Goal: Task Accomplishment & Management: Manage account settings

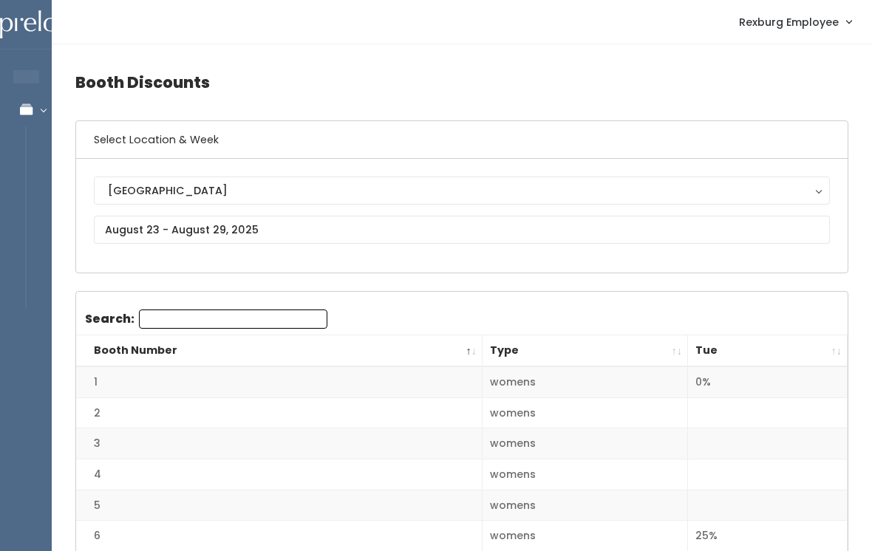
click at [349, 94] on h4 "Booth Discounts" at bounding box center [461, 82] width 773 height 41
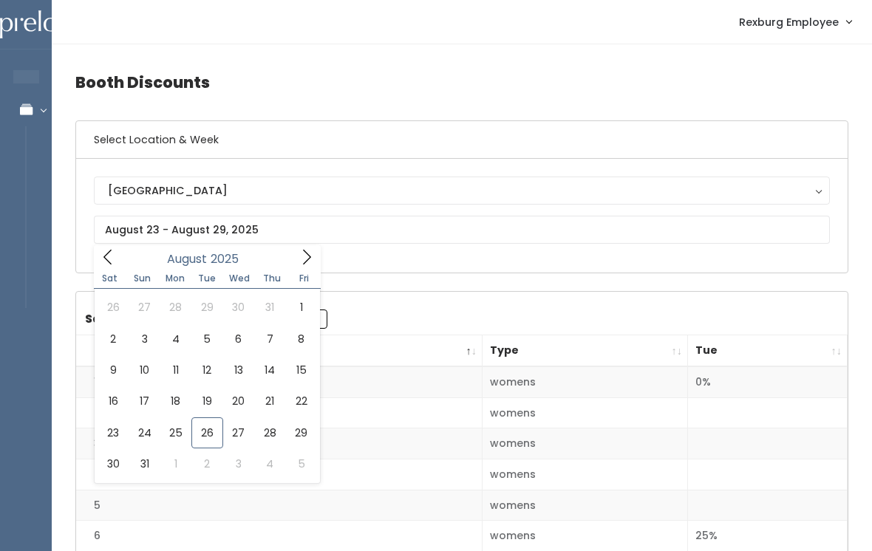
click at [443, 83] on h4 "Booth Discounts" at bounding box center [461, 82] width 773 height 41
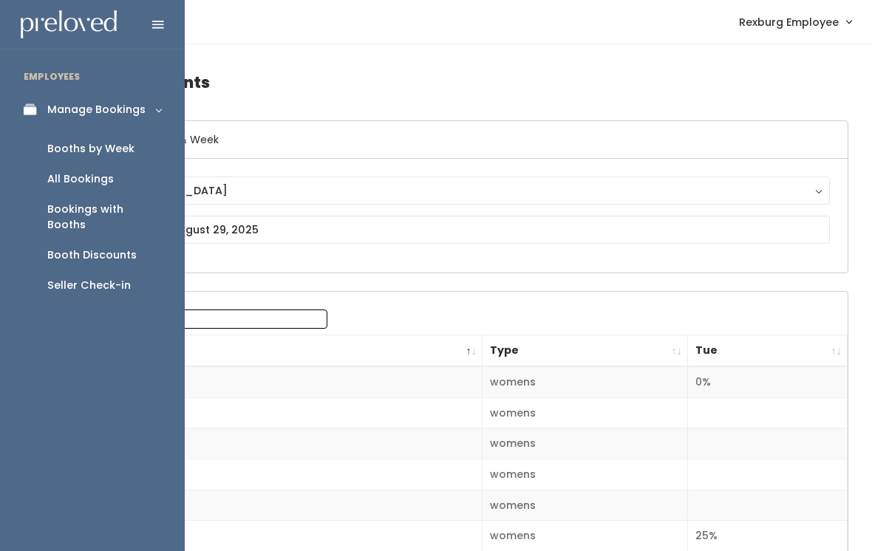
click at [87, 151] on div "Booths by Week" at bounding box center [90, 149] width 87 height 16
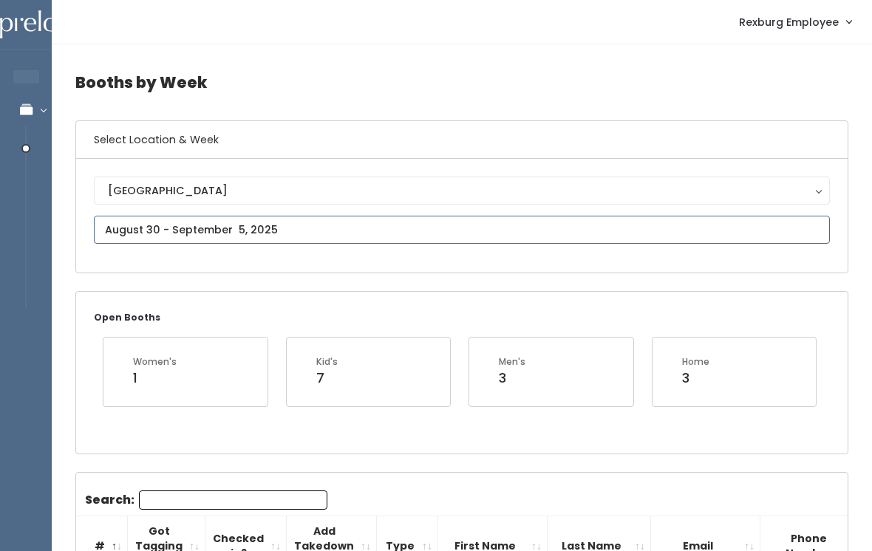
click at [126, 223] on input "text" at bounding box center [462, 230] width 736 height 28
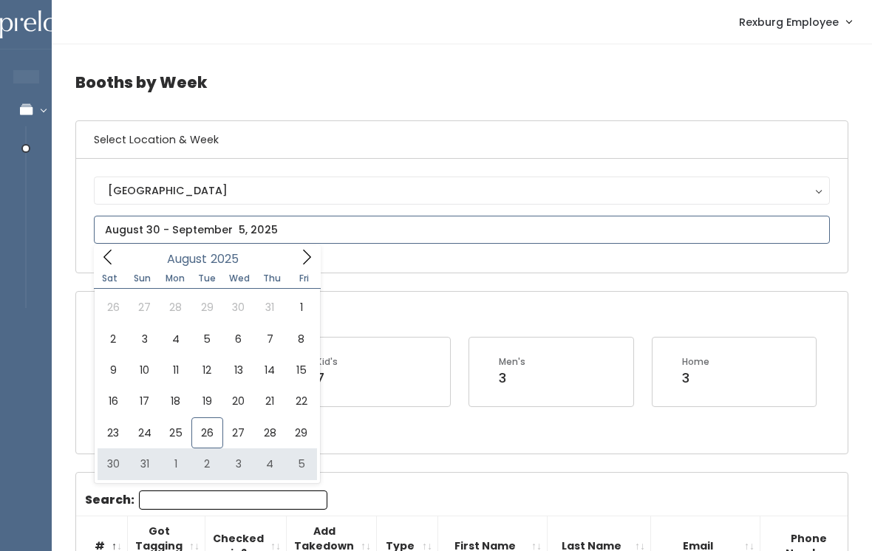
type input "August 30 to September 5"
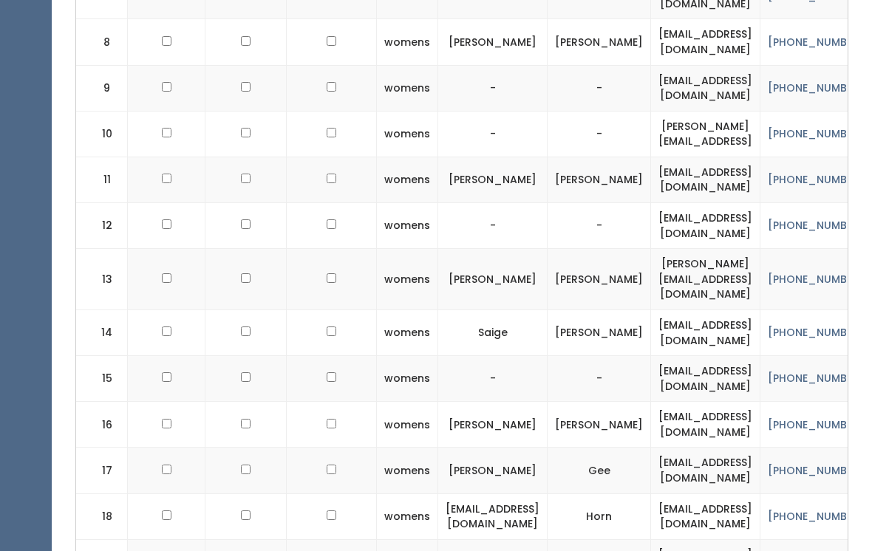
click at [169, 162] on td at bounding box center [167, 180] width 78 height 46
checkbox input "true"
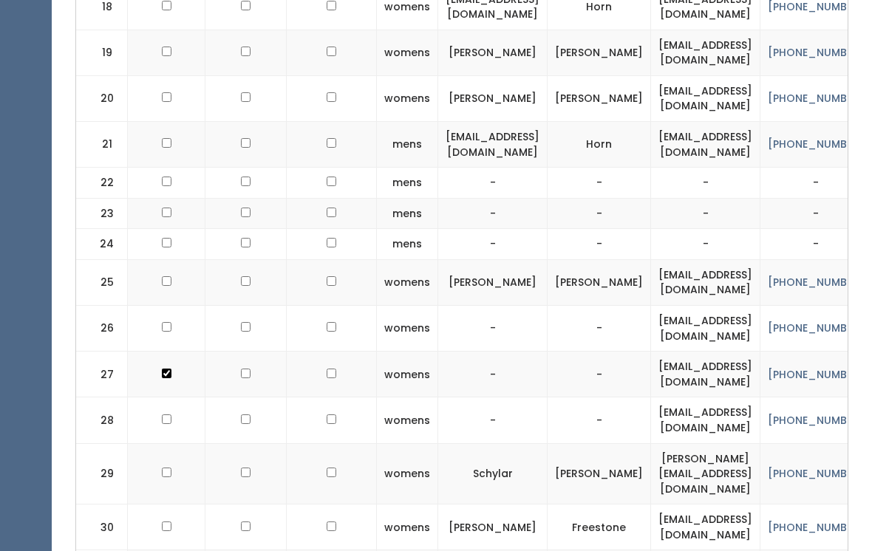
checkbox input "true"
